Goal: Find specific page/section: Find specific page/section

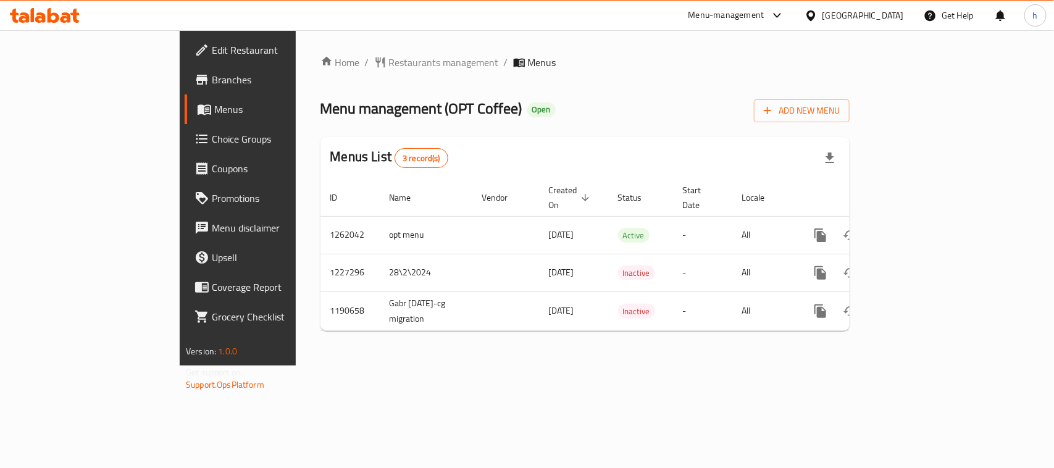
click at [389, 62] on span "Restaurants management" at bounding box center [444, 62] width 110 height 15
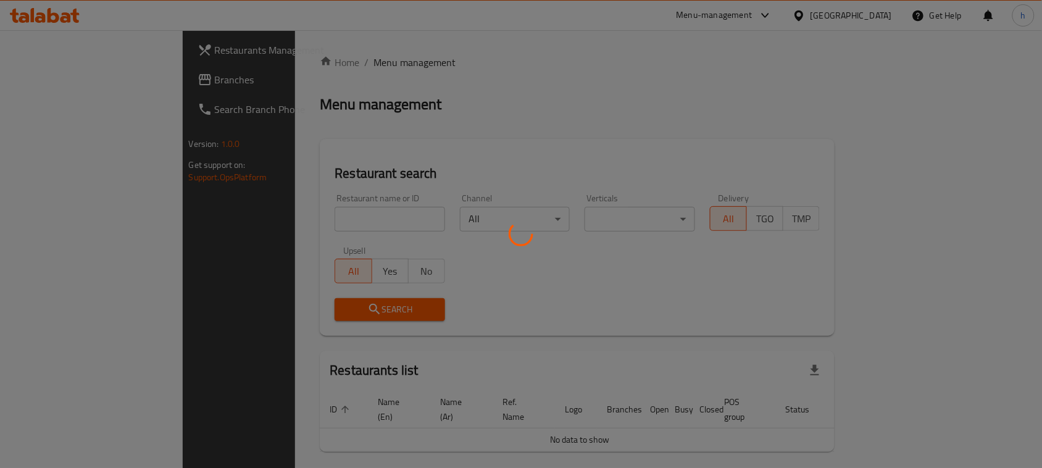
click at [316, 62] on div at bounding box center [521, 234] width 1042 height 468
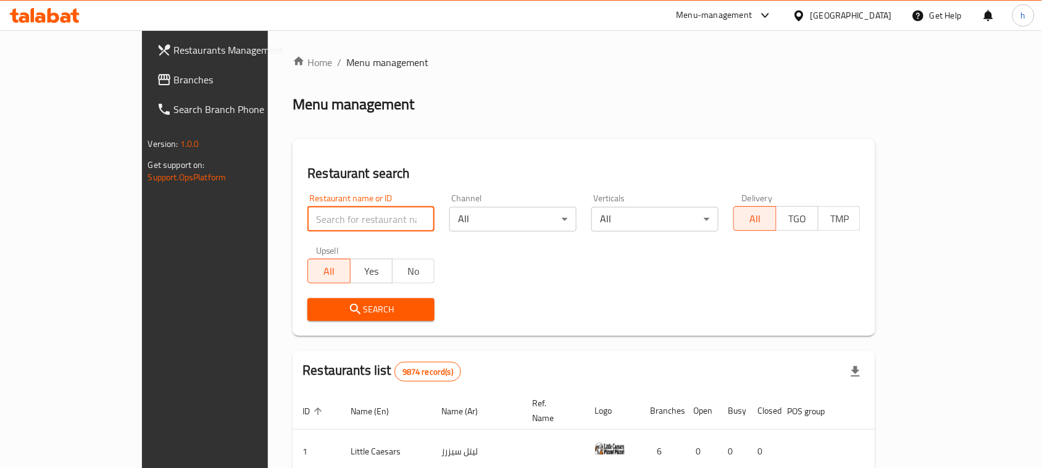
click at [307, 223] on input "search" at bounding box center [370, 219] width 127 height 25
paste input "27451"
type input "27451"
click at [317, 310] on span "Search" at bounding box center [370, 309] width 107 height 15
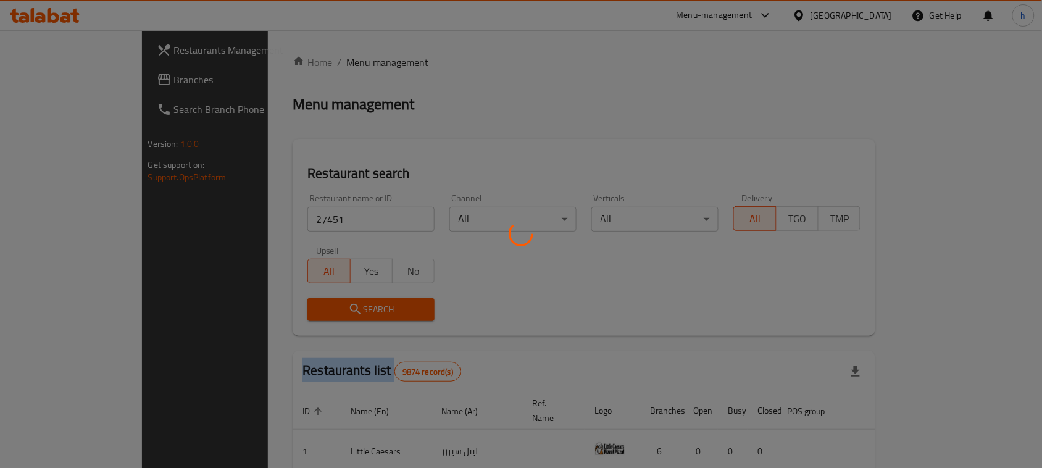
drag, startPoint x: 304, startPoint y: 310, endPoint x: 263, endPoint y: 338, distance: 49.3
click at [304, 312] on div at bounding box center [521, 234] width 1042 height 468
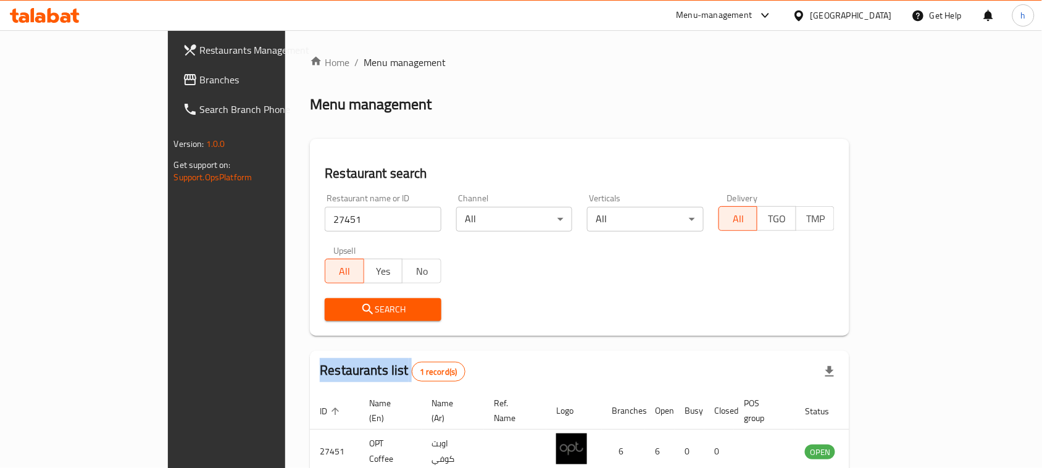
scroll to position [59, 0]
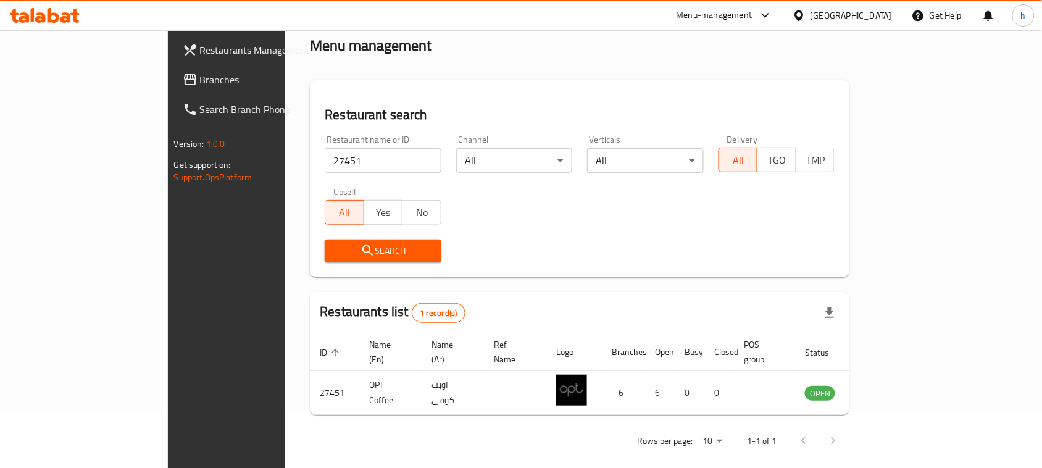
click at [867, 16] on div "[GEOGRAPHIC_DATA]" at bounding box center [850, 16] width 81 height 14
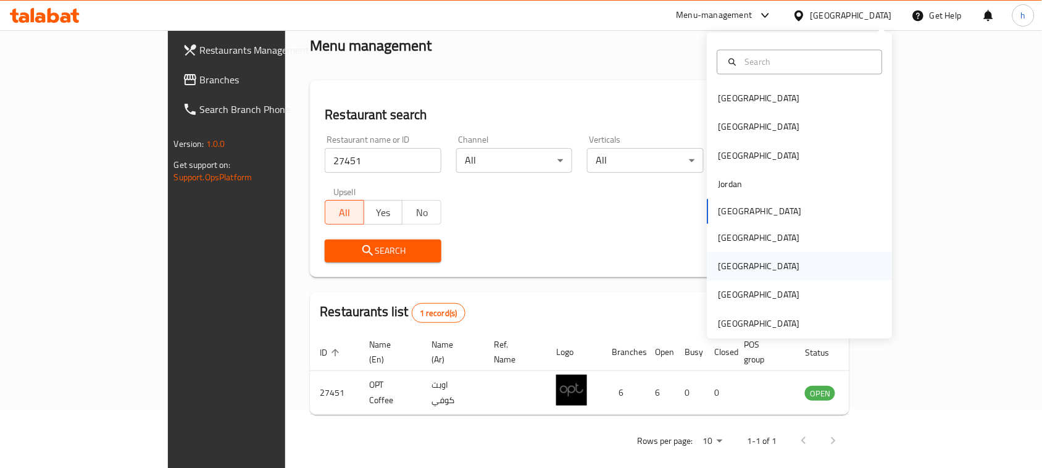
click at [718, 264] on div "[GEOGRAPHIC_DATA]" at bounding box center [758, 267] width 81 height 14
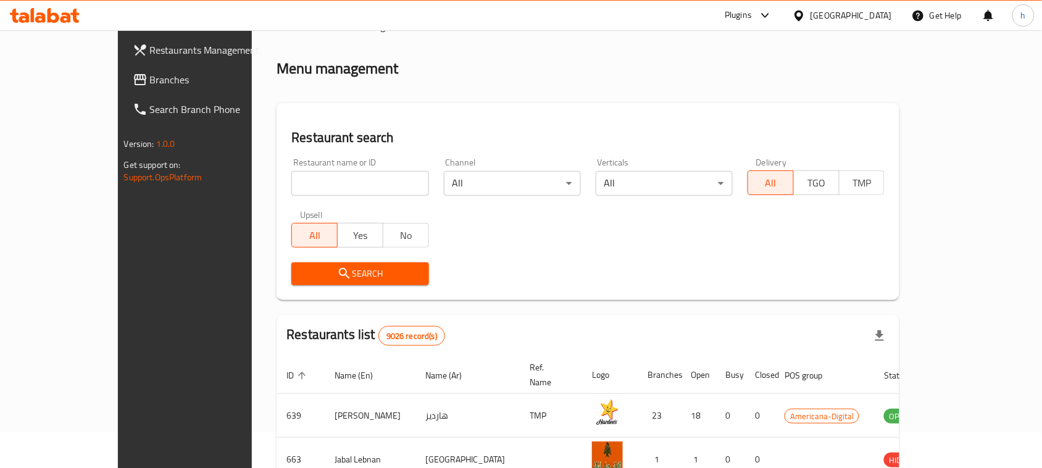
scroll to position [59, 0]
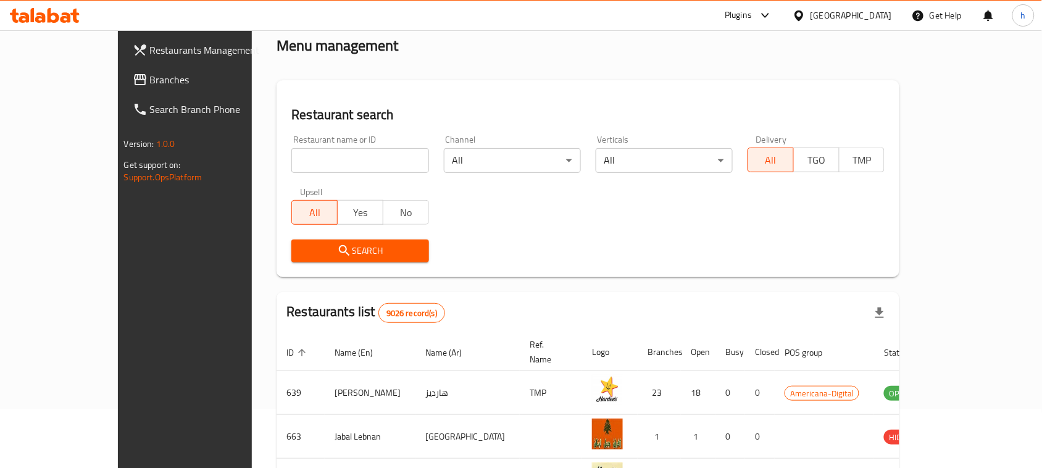
click at [150, 81] on span "Branches" at bounding box center [216, 79] width 132 height 15
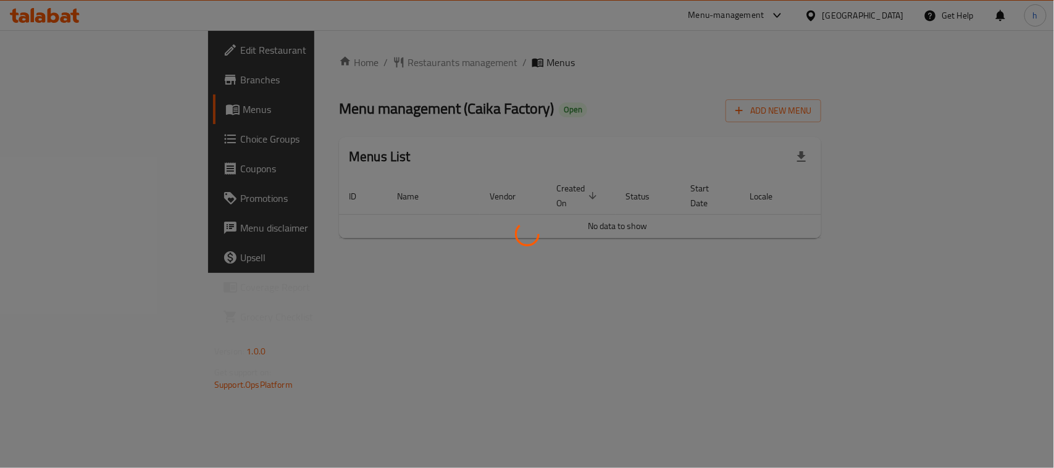
click at [334, 66] on div at bounding box center [527, 234] width 1054 height 468
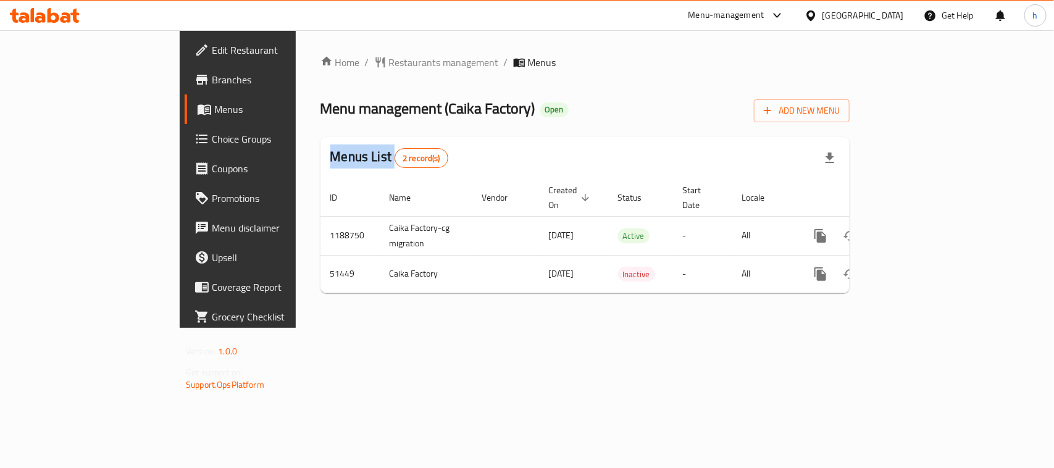
click at [334, 66] on div at bounding box center [527, 234] width 1054 height 468
click at [389, 60] on span "Restaurants management" at bounding box center [444, 62] width 110 height 15
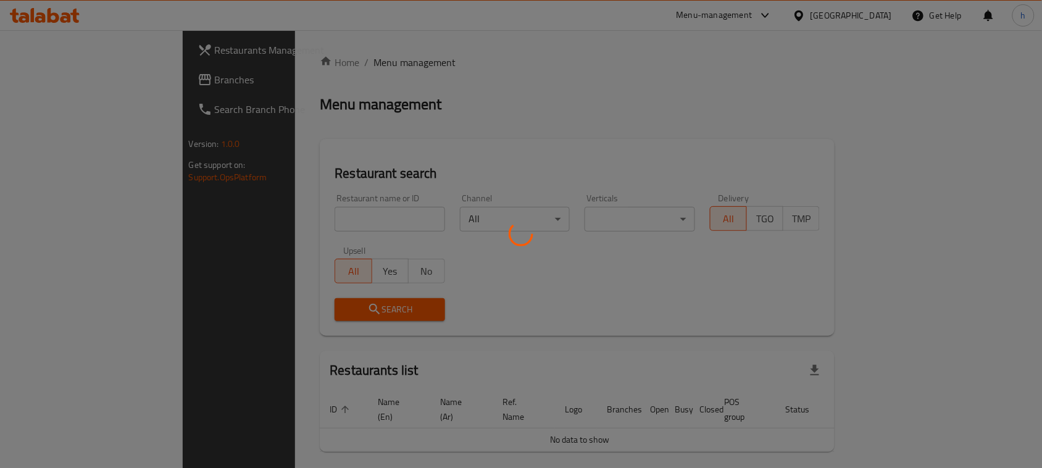
click at [310, 217] on div at bounding box center [521, 234] width 1042 height 468
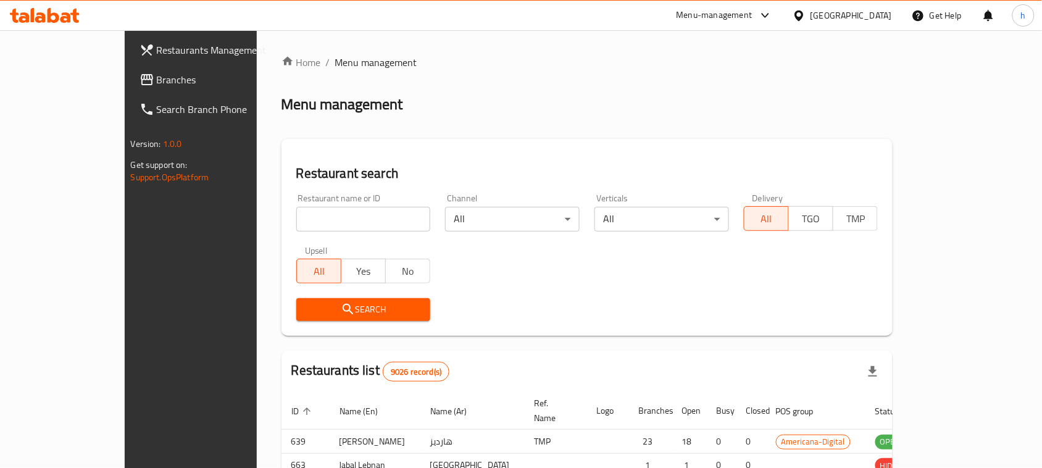
click at [309, 216] on div at bounding box center [521, 234] width 1042 height 468
click at [309, 216] on div "Home / Menu management Menu management Restaurant search Restaurant name or ID …" at bounding box center [587, 390] width 612 height 670
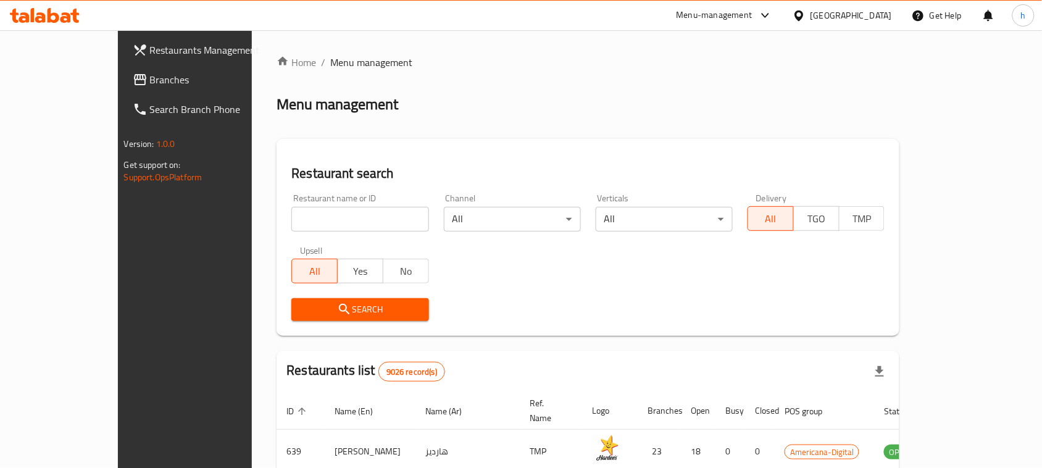
click at [309, 216] on input "search" at bounding box center [359, 219] width 137 height 25
paste input "25718"
type input "25718"
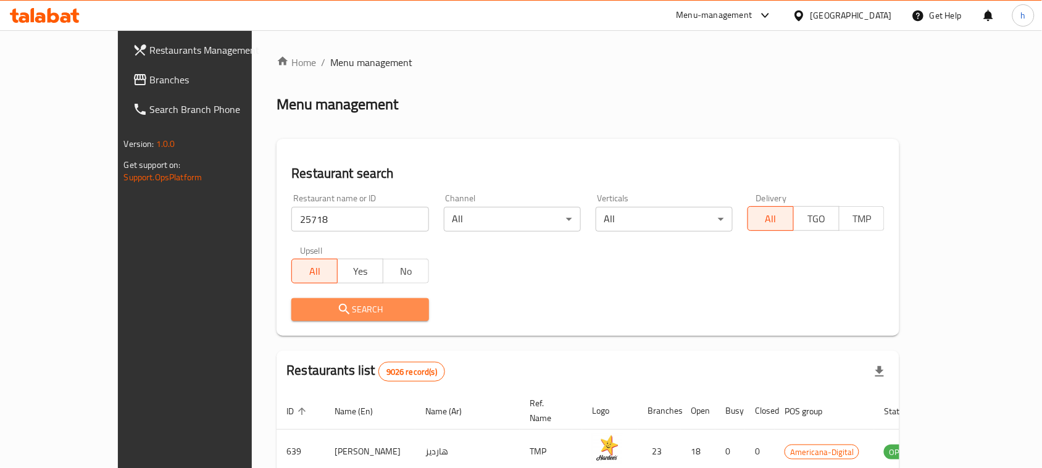
click at [301, 312] on span "Search" at bounding box center [359, 309] width 117 height 15
click at [270, 312] on div at bounding box center [521, 234] width 1042 height 468
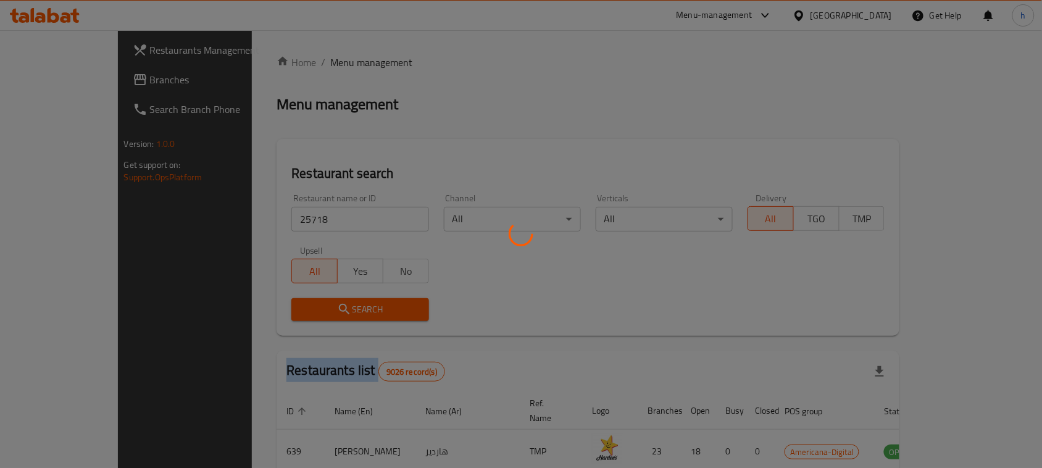
click at [270, 312] on div at bounding box center [521, 234] width 1042 height 468
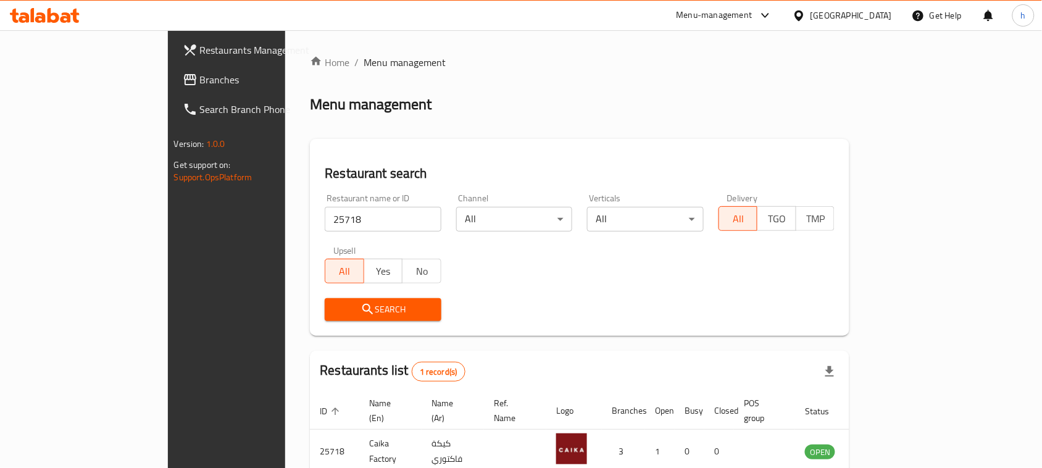
click at [880, 10] on div "[GEOGRAPHIC_DATA]" at bounding box center [850, 16] width 81 height 14
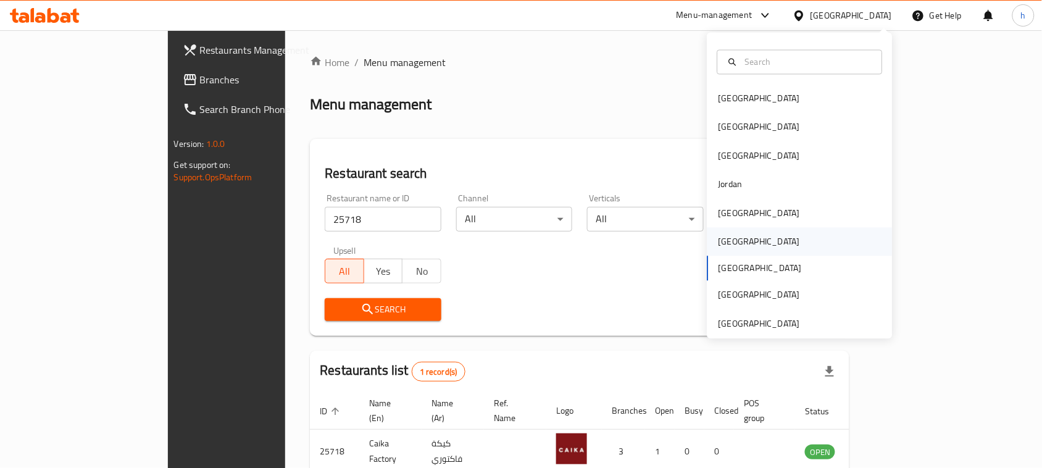
click at [718, 235] on div "[GEOGRAPHIC_DATA]" at bounding box center [758, 242] width 81 height 14
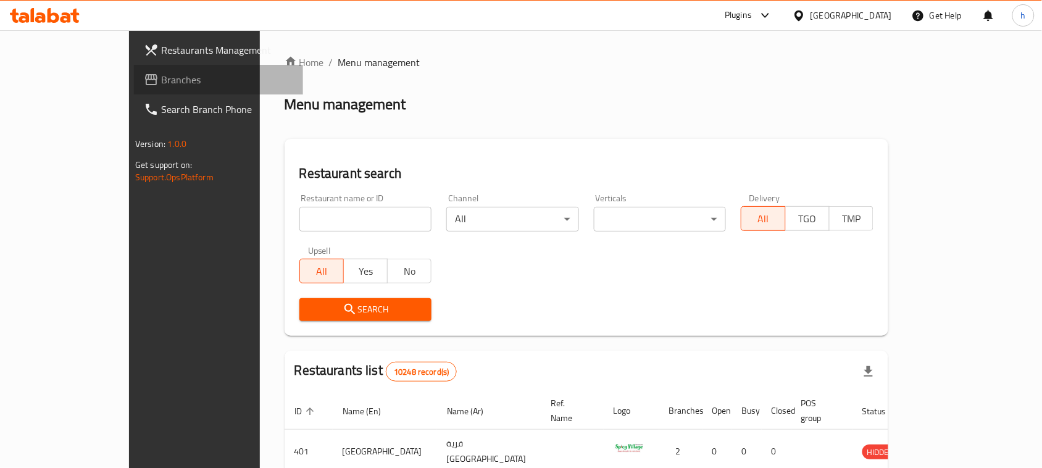
click at [161, 80] on span "Branches" at bounding box center [227, 79] width 132 height 15
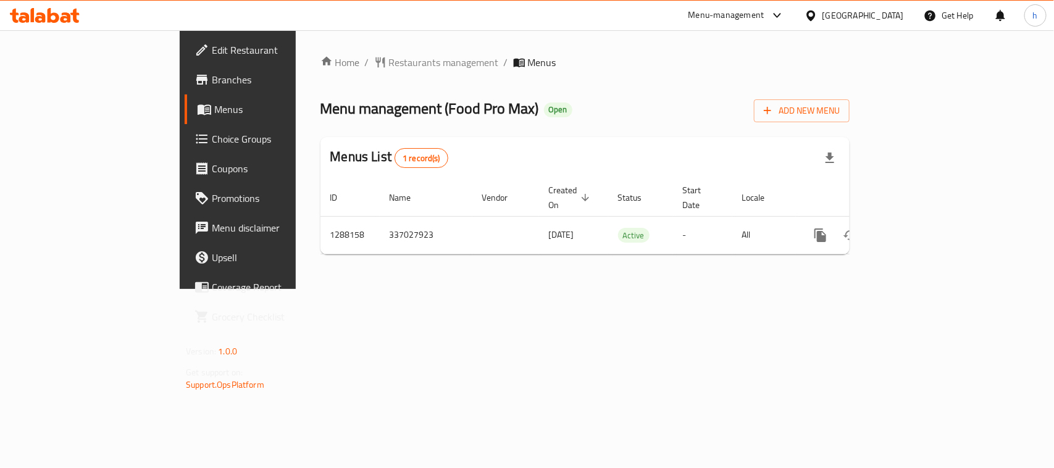
click at [389, 59] on span "Restaurants management" at bounding box center [444, 62] width 110 height 15
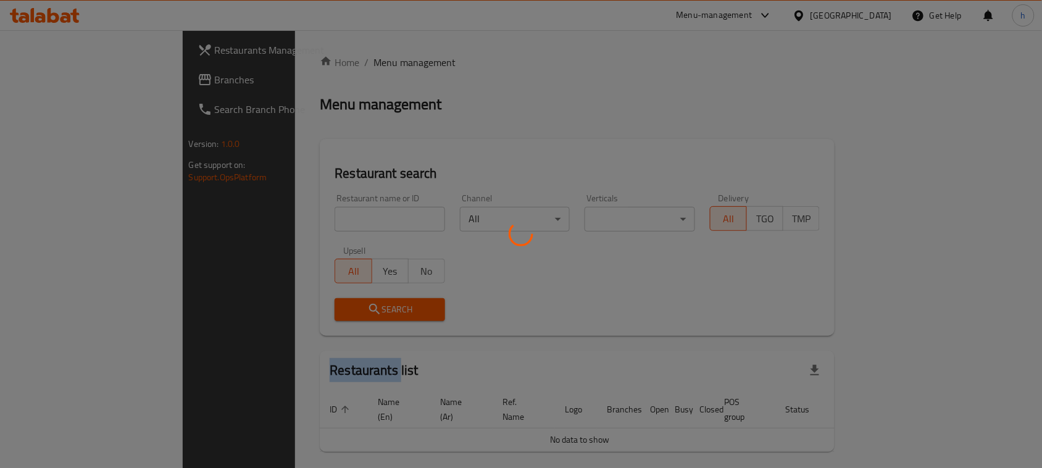
click at [322, 59] on div at bounding box center [521, 234] width 1042 height 468
click at [303, 63] on div at bounding box center [521, 234] width 1042 height 468
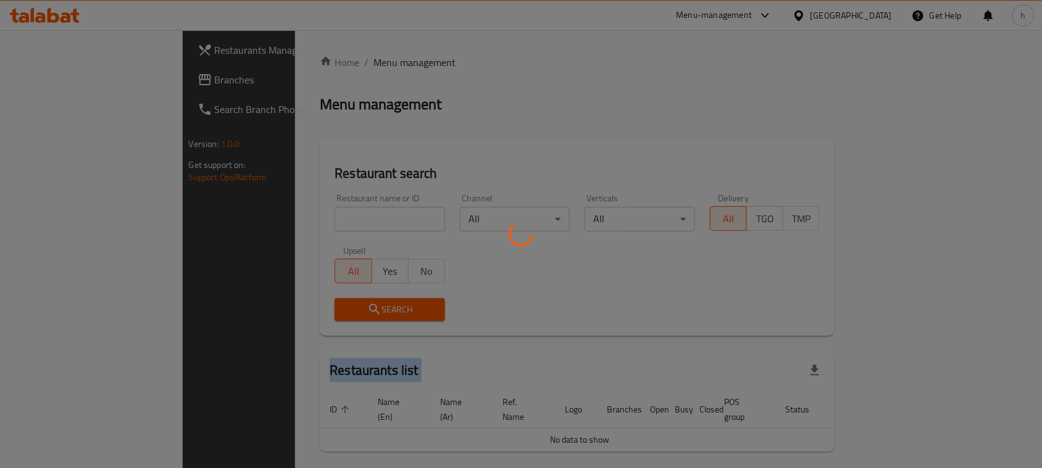
click at [303, 63] on div at bounding box center [521, 234] width 1042 height 468
click at [431, 51] on div at bounding box center [521, 234] width 1042 height 468
click at [328, 59] on div at bounding box center [521, 234] width 1042 height 468
click at [387, 57] on div at bounding box center [521, 234] width 1042 height 468
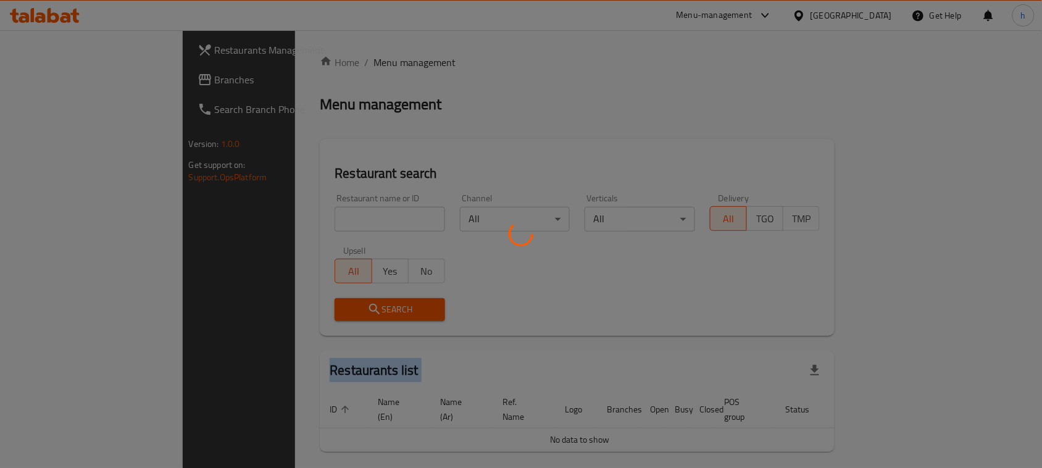
click at [387, 57] on div at bounding box center [521, 234] width 1042 height 468
click at [386, 57] on div at bounding box center [521, 234] width 1042 height 468
click at [245, 64] on div at bounding box center [521, 234] width 1042 height 468
click at [261, 59] on div at bounding box center [521, 234] width 1042 height 468
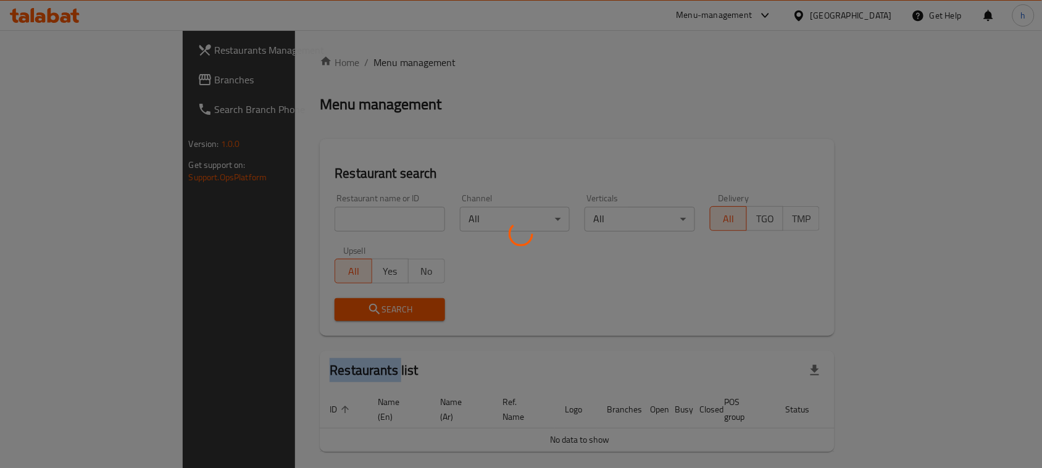
click at [261, 59] on div at bounding box center [521, 234] width 1042 height 468
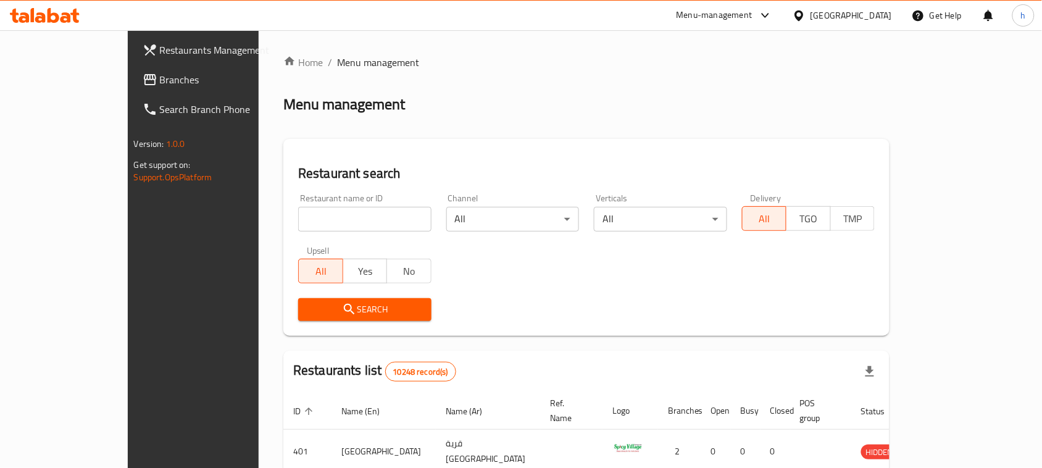
click at [337, 62] on span "Menu management" at bounding box center [378, 62] width 82 height 15
click at [298, 223] on input "search" at bounding box center [364, 219] width 133 height 25
paste input "697053"
type input "697053"
click at [342, 306] on icon "submit" at bounding box center [349, 309] width 15 height 15
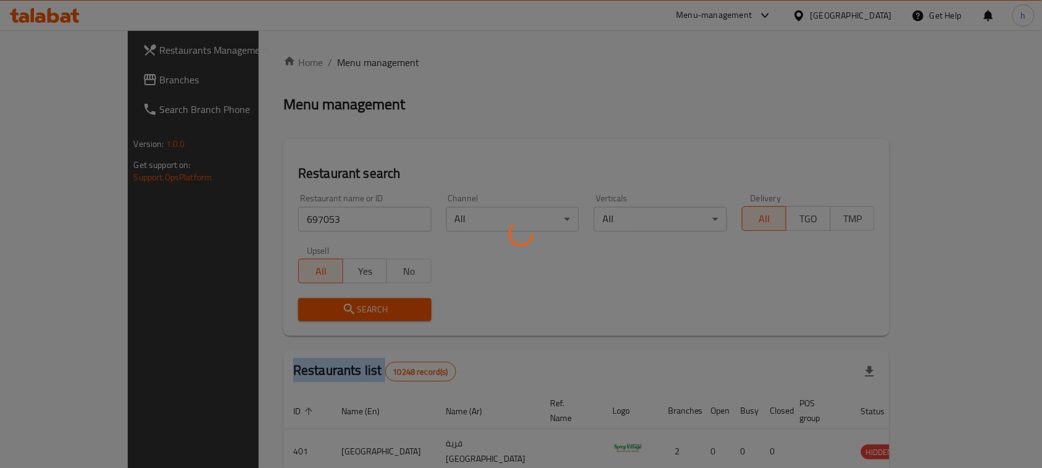
click at [295, 306] on div at bounding box center [521, 234] width 1042 height 468
drag, startPoint x: 295, startPoint y: 306, endPoint x: 49, endPoint y: 254, distance: 251.2
click at [294, 306] on div at bounding box center [521, 234] width 1042 height 468
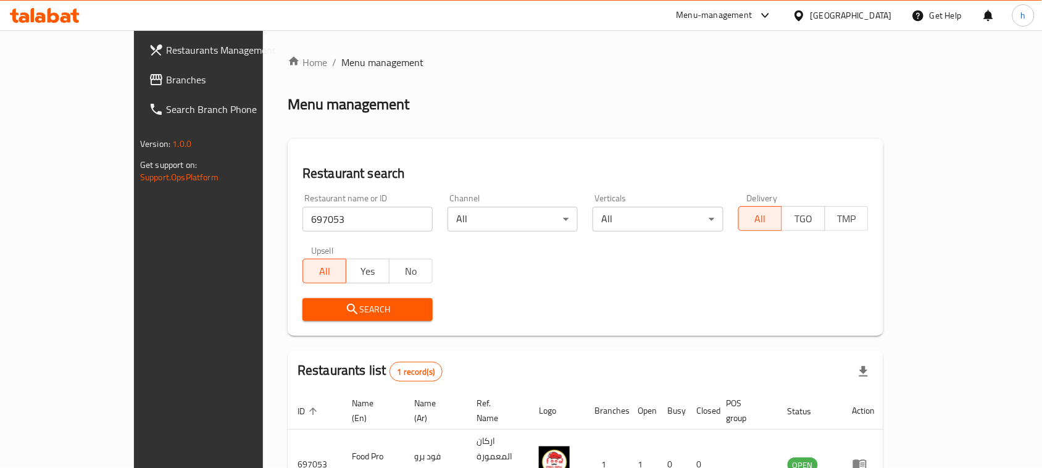
click at [883, 9] on div "[GEOGRAPHIC_DATA]" at bounding box center [850, 16] width 81 height 14
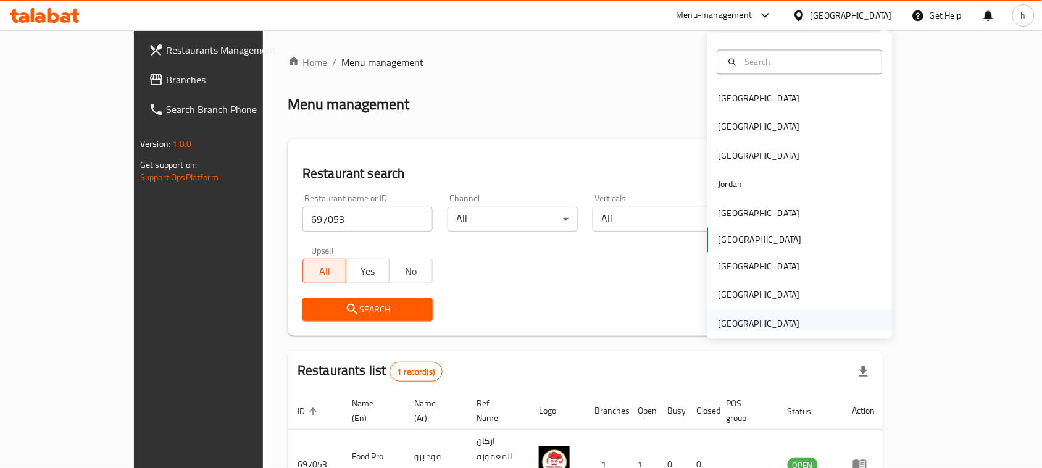
click at [741, 322] on div "[GEOGRAPHIC_DATA]" at bounding box center [758, 324] width 81 height 14
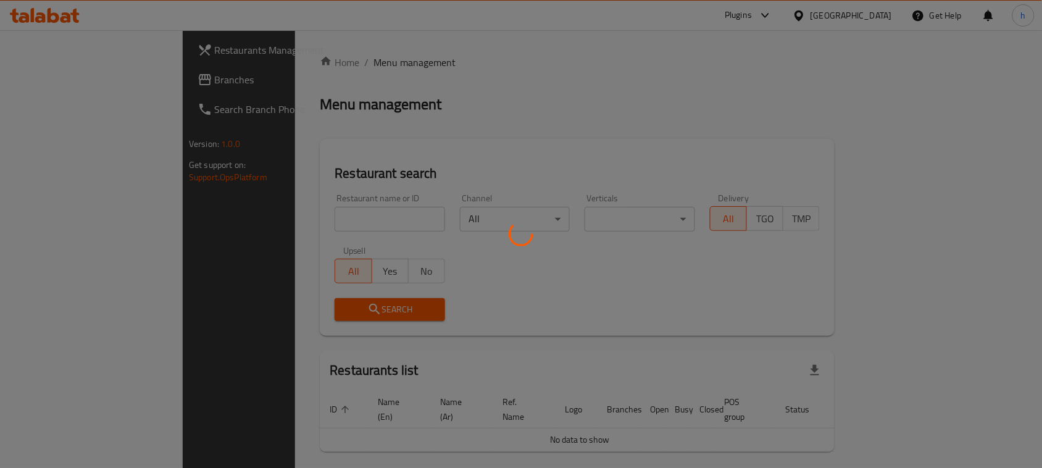
click at [41, 80] on div at bounding box center [521, 234] width 1042 height 468
click at [40, 81] on div at bounding box center [521, 234] width 1042 height 468
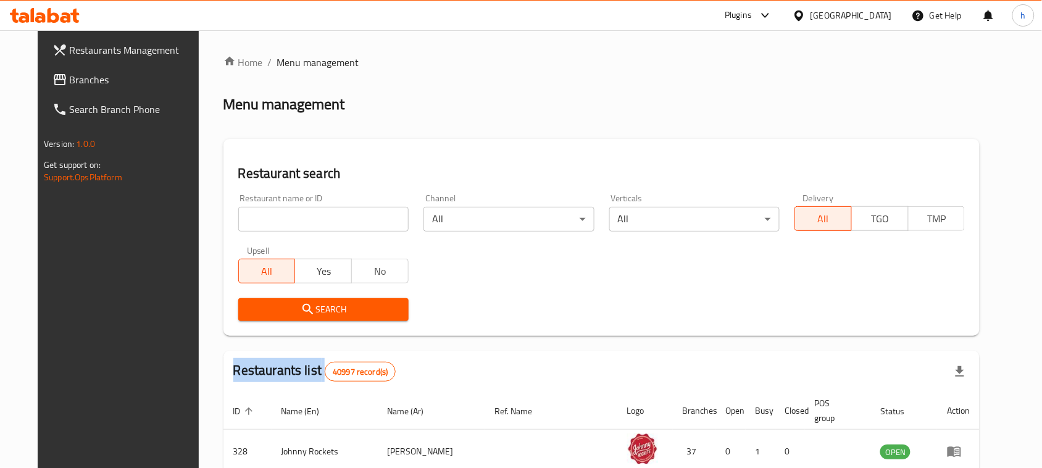
click at [40, 81] on div at bounding box center [521, 234] width 1042 height 468
click at [70, 81] on span "Branches" at bounding box center [136, 79] width 132 height 15
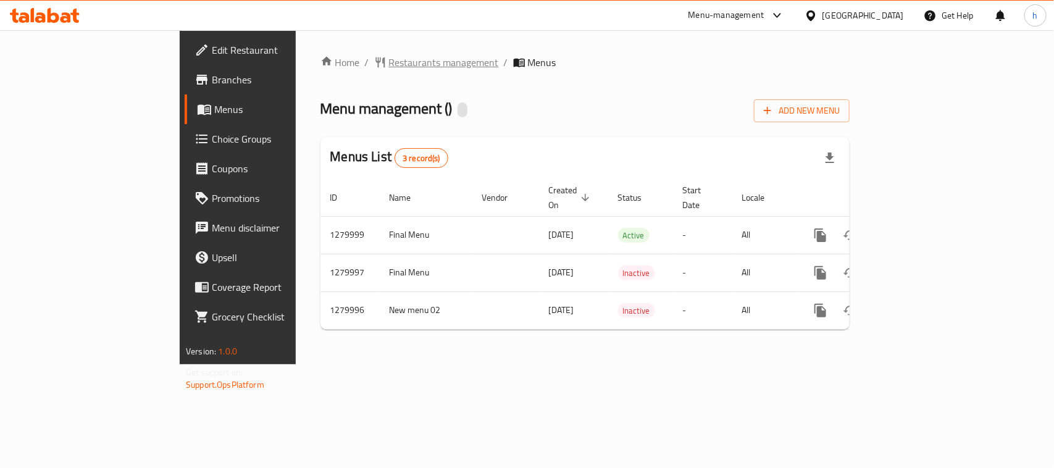
click at [389, 64] on span "Restaurants management" at bounding box center [444, 62] width 110 height 15
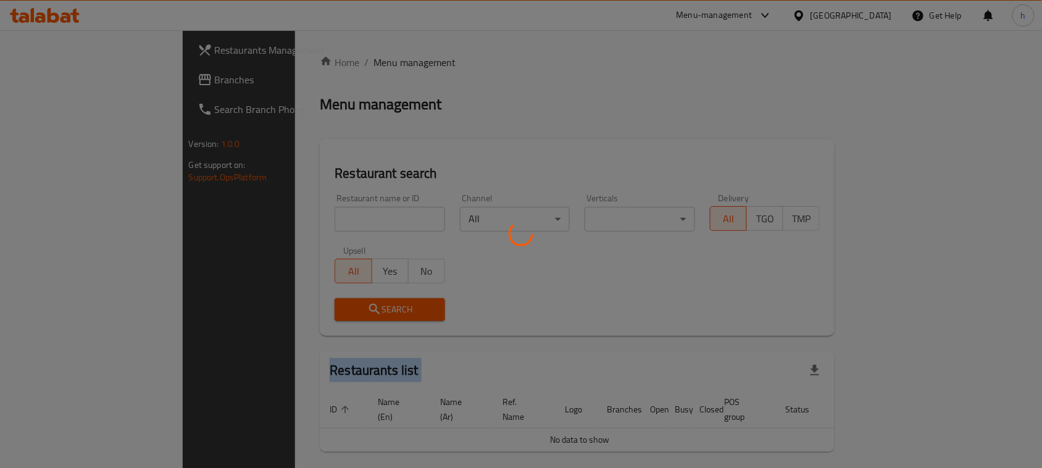
click at [296, 64] on div at bounding box center [521, 234] width 1042 height 468
click at [275, 221] on div at bounding box center [521, 234] width 1042 height 468
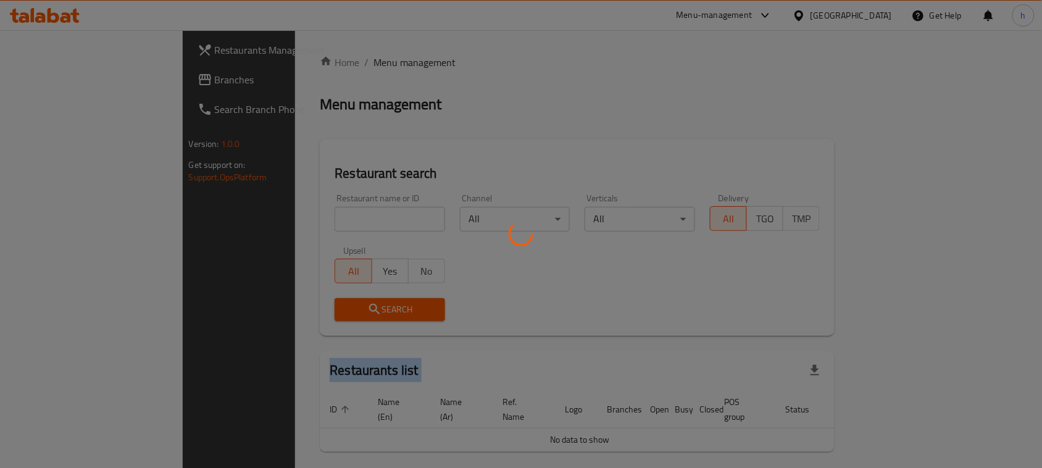
click at [275, 221] on div at bounding box center [521, 234] width 1042 height 468
click at [275, 220] on div at bounding box center [521, 234] width 1042 height 468
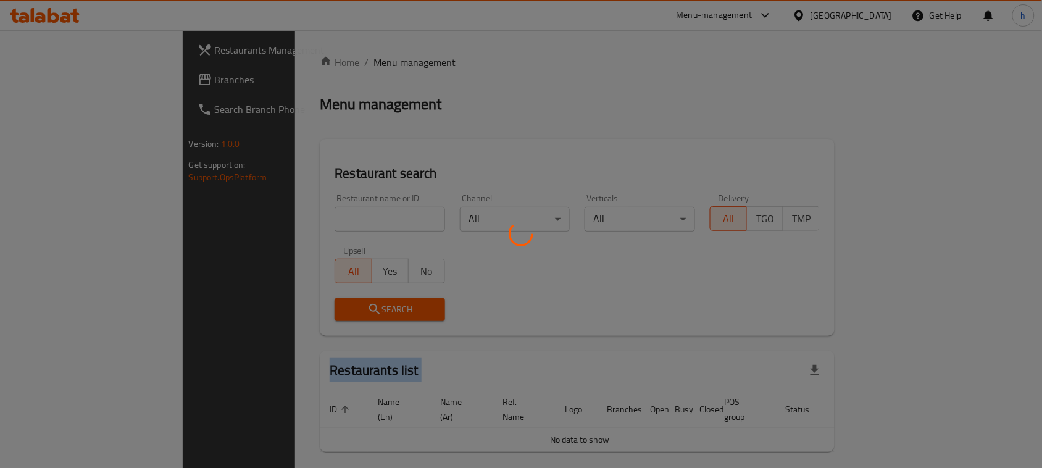
click at [275, 220] on div at bounding box center [521, 234] width 1042 height 468
click at [273, 220] on div at bounding box center [521, 234] width 1042 height 468
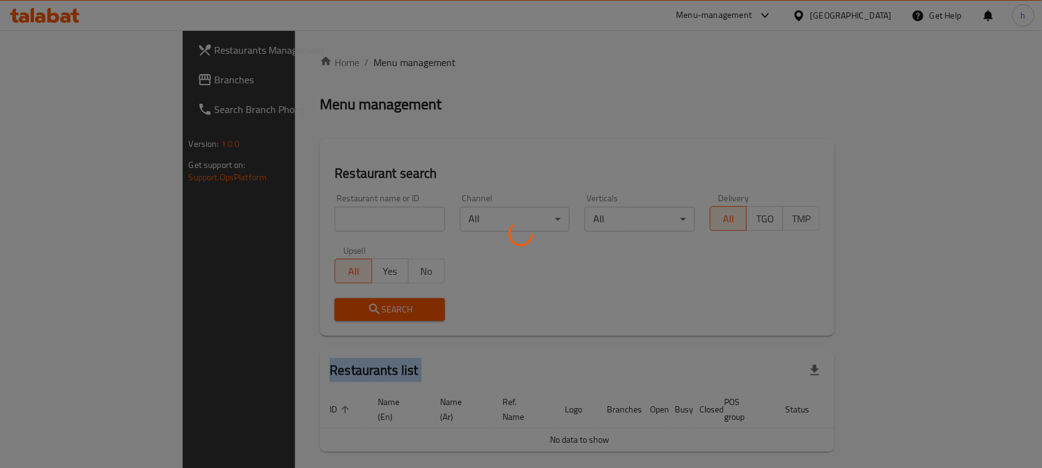
click at [273, 220] on div at bounding box center [521, 234] width 1042 height 468
click at [273, 219] on div at bounding box center [521, 234] width 1042 height 468
click at [307, 212] on div at bounding box center [521, 234] width 1042 height 468
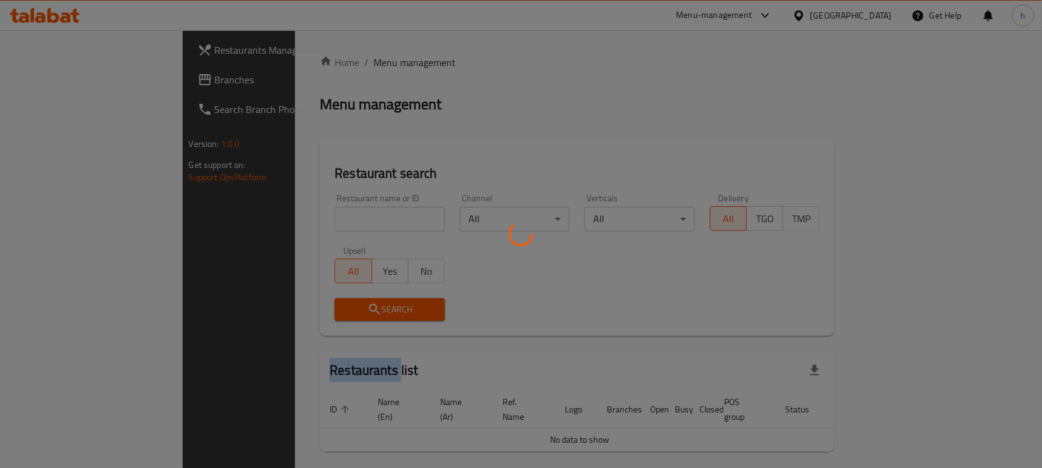
click at [307, 212] on div at bounding box center [521, 234] width 1042 height 468
click at [307, 214] on div at bounding box center [521, 234] width 1042 height 468
click at [293, 224] on div at bounding box center [521, 234] width 1042 height 468
click at [293, 220] on div at bounding box center [521, 234] width 1042 height 468
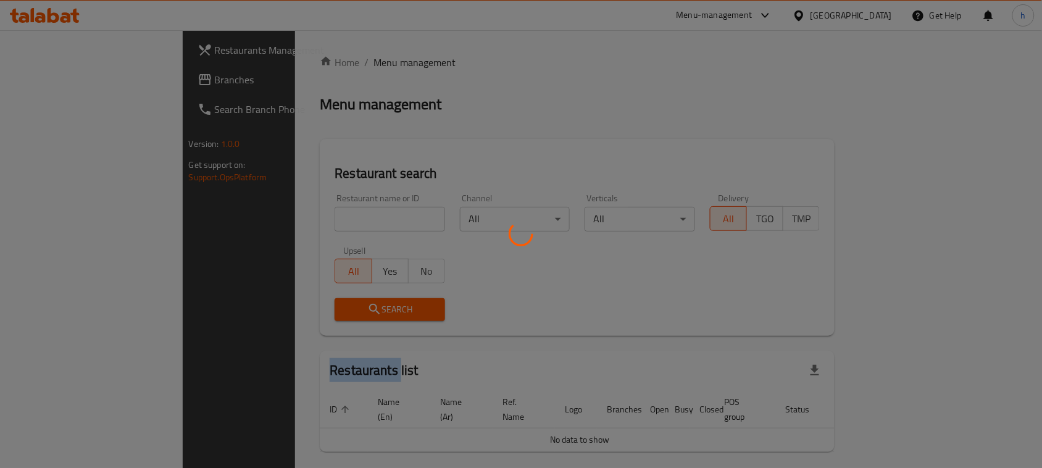
click at [293, 219] on div at bounding box center [521, 234] width 1042 height 468
click at [294, 219] on div at bounding box center [521, 234] width 1042 height 468
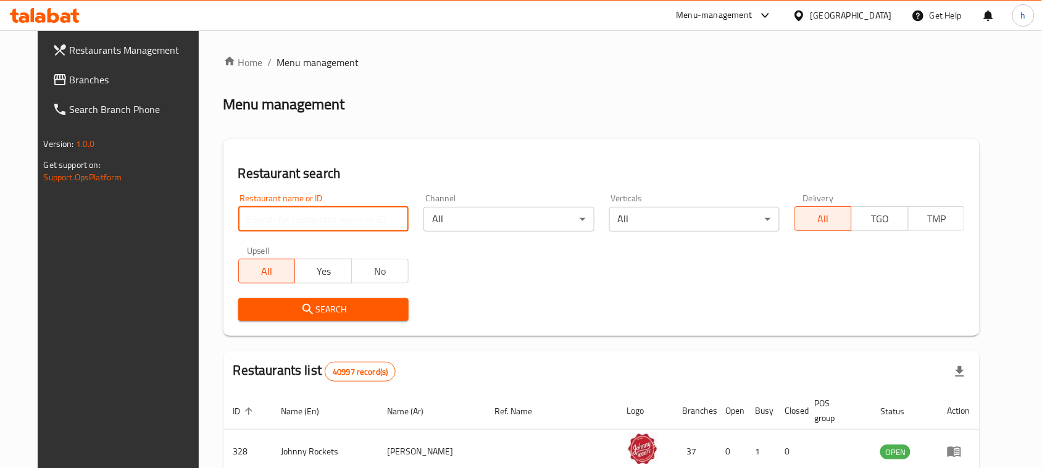
click at [268, 223] on input "search" at bounding box center [323, 219] width 170 height 25
paste input "693551"
type input "693551"
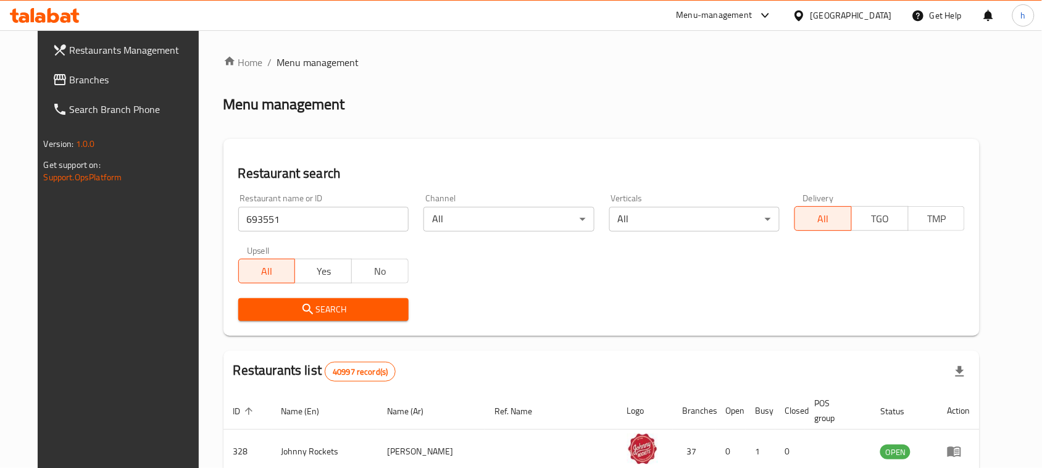
click at [276, 312] on span "Search" at bounding box center [323, 309] width 151 height 15
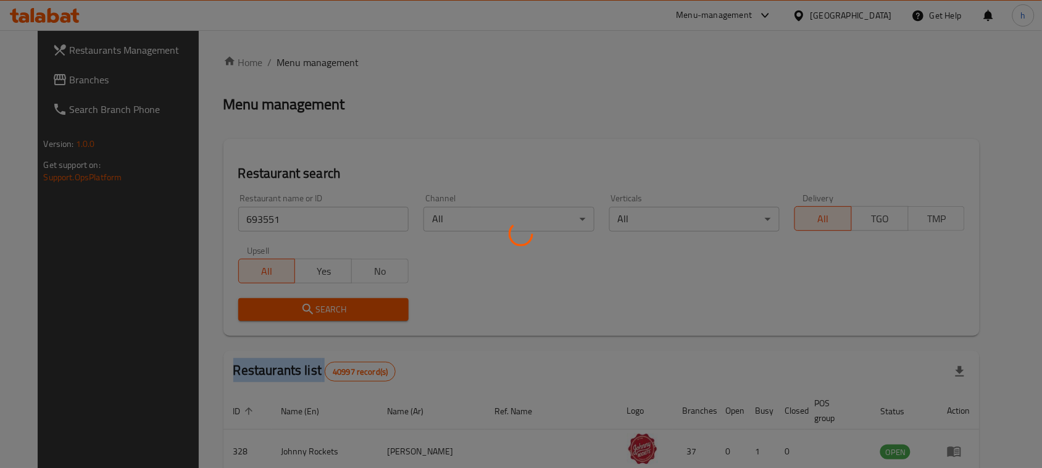
click at [276, 312] on div at bounding box center [521, 234] width 1042 height 468
